Goal: Navigation & Orientation: Find specific page/section

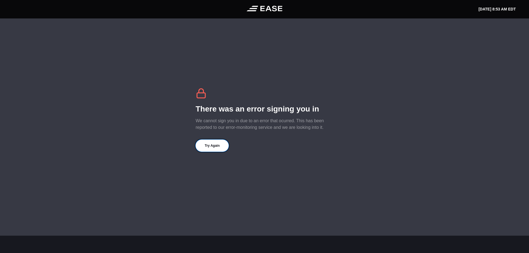
click at [207, 141] on button "Try Again" at bounding box center [211, 146] width 33 height 12
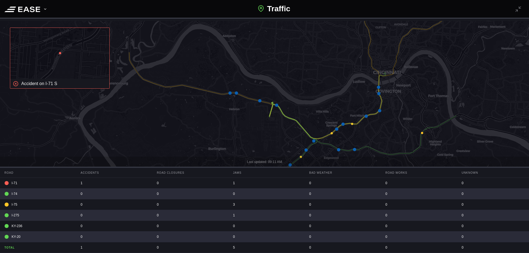
click at [352, 124] on icon at bounding box center [366, 70] width 194 height 138
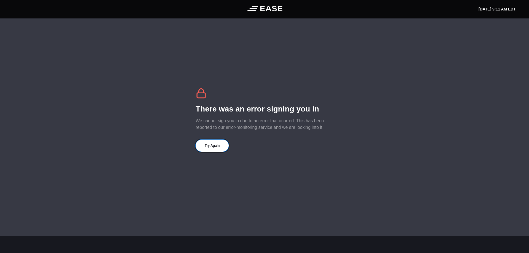
click at [205, 142] on button "Try Again" at bounding box center [211, 146] width 33 height 12
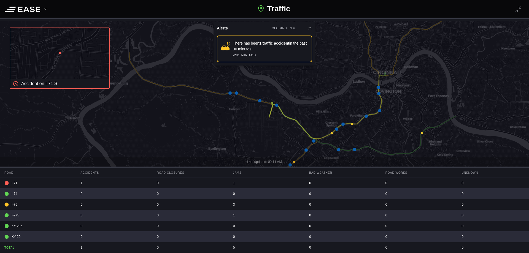
click at [367, 117] on icon at bounding box center [365, 116] width 3 height 3
